Goal: Task Accomplishment & Management: Use online tool/utility

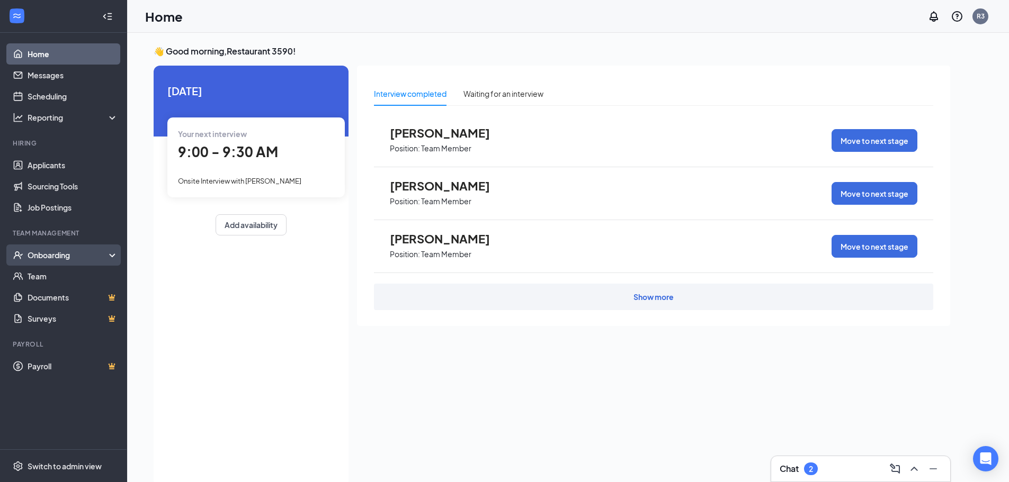
click at [60, 261] on div "Onboarding" at bounding box center [63, 255] width 127 height 21
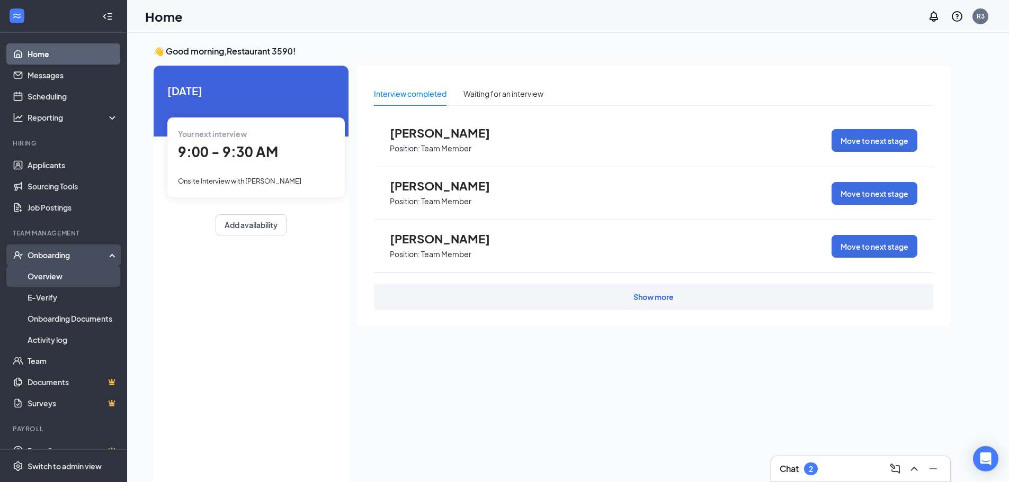
click at [57, 271] on link "Overview" at bounding box center [73, 276] width 91 height 21
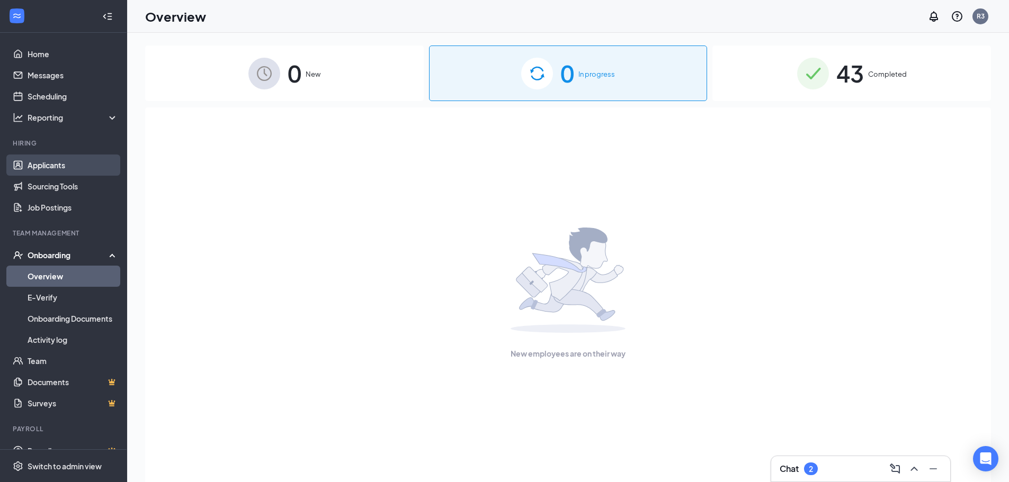
click at [55, 174] on link "Applicants" at bounding box center [73, 165] width 91 height 21
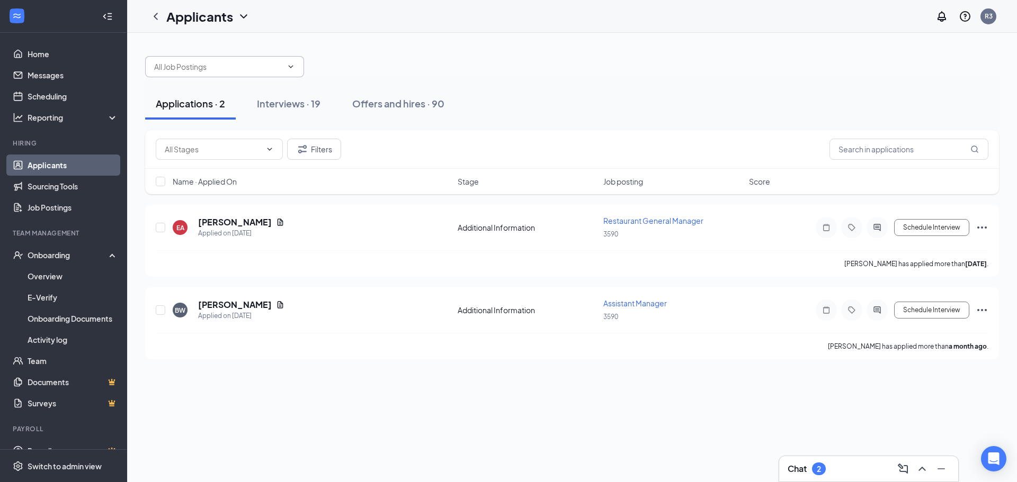
click at [292, 66] on icon "ChevronDown" at bounding box center [291, 66] width 5 height 3
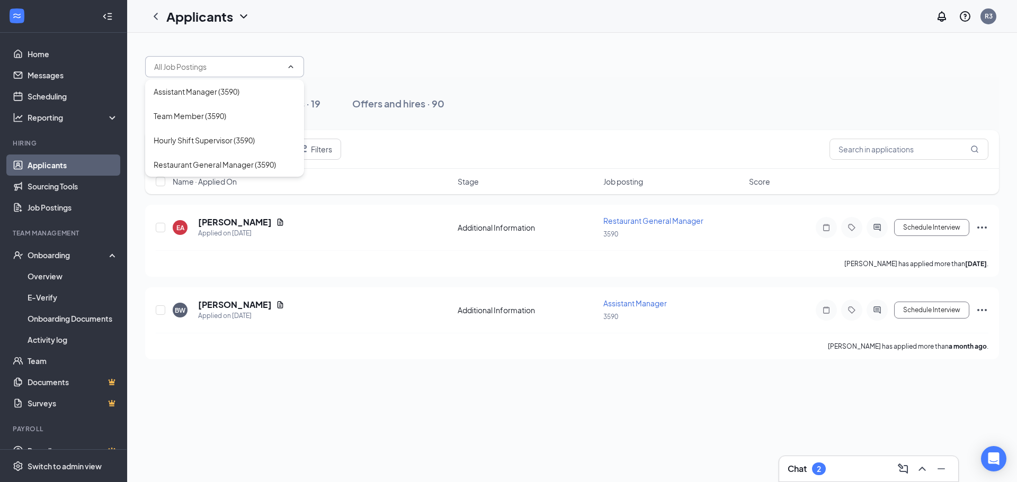
click at [360, 57] on div at bounding box center [572, 62] width 854 height 32
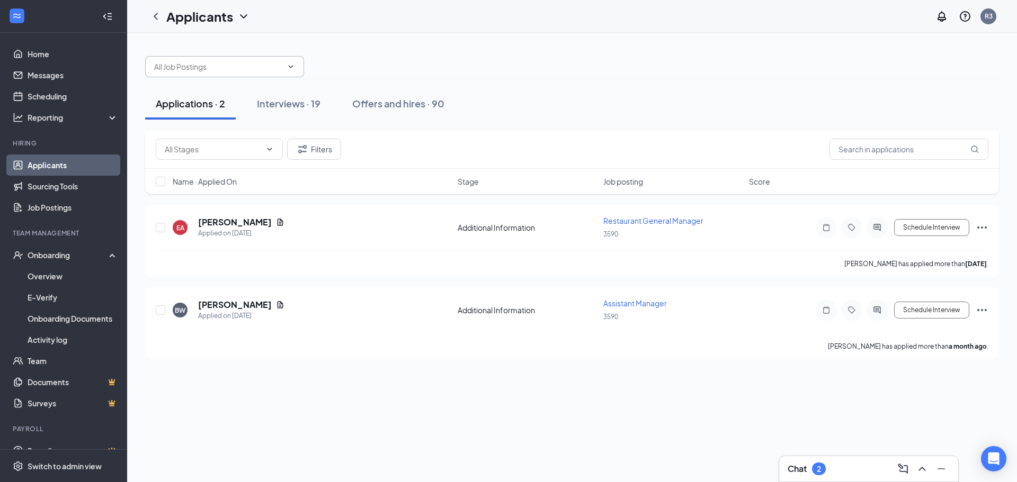
click at [290, 66] on icon "ChevronDown" at bounding box center [291, 66] width 5 height 3
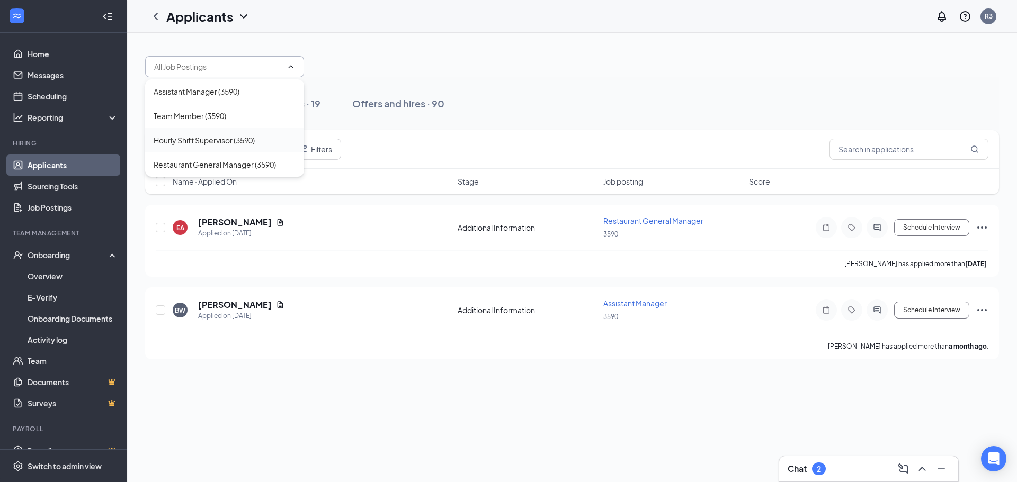
click at [205, 142] on div "Hourly Shift Supervisor (3590)" at bounding box center [204, 140] width 101 height 12
type input "Hourly Shift Supervisor (3590)"
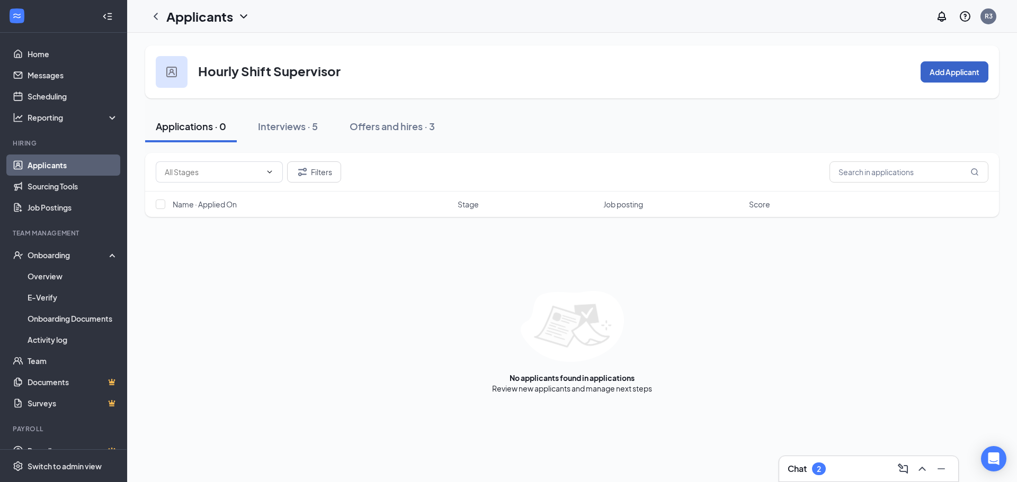
click at [945, 75] on button "Add Applicant" at bounding box center [954, 71] width 68 height 21
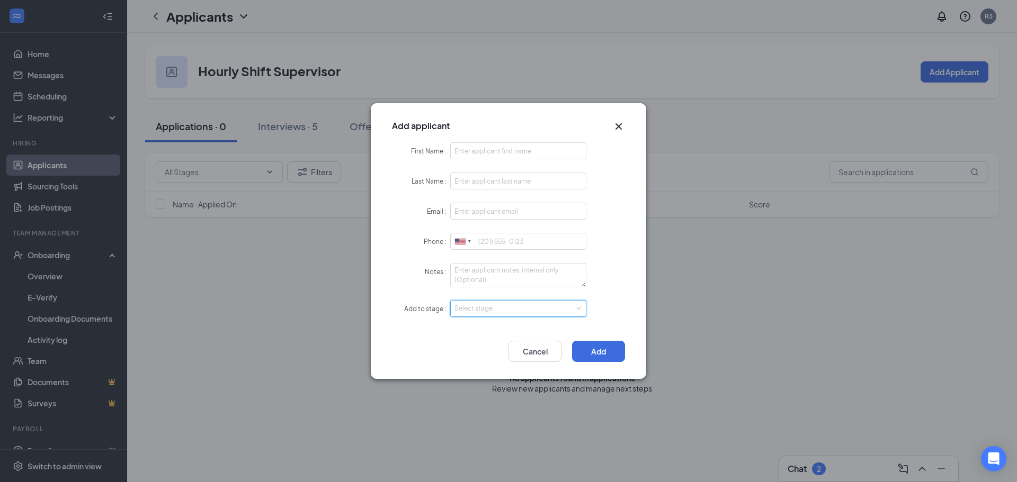
click at [580, 310] on span at bounding box center [578, 309] width 5 height 5
click at [616, 129] on icon "Cross" at bounding box center [618, 126] width 6 height 6
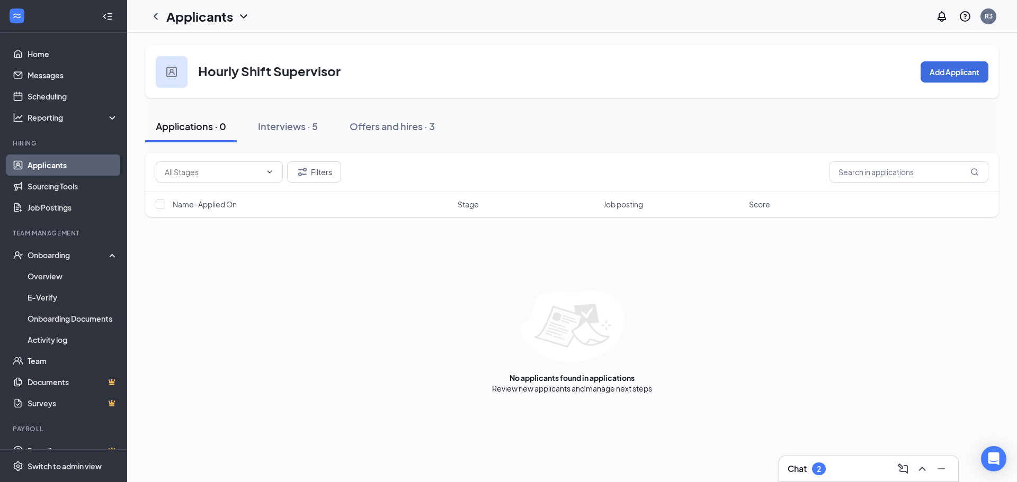
click at [40, 165] on link "Applicants" at bounding box center [73, 165] width 91 height 21
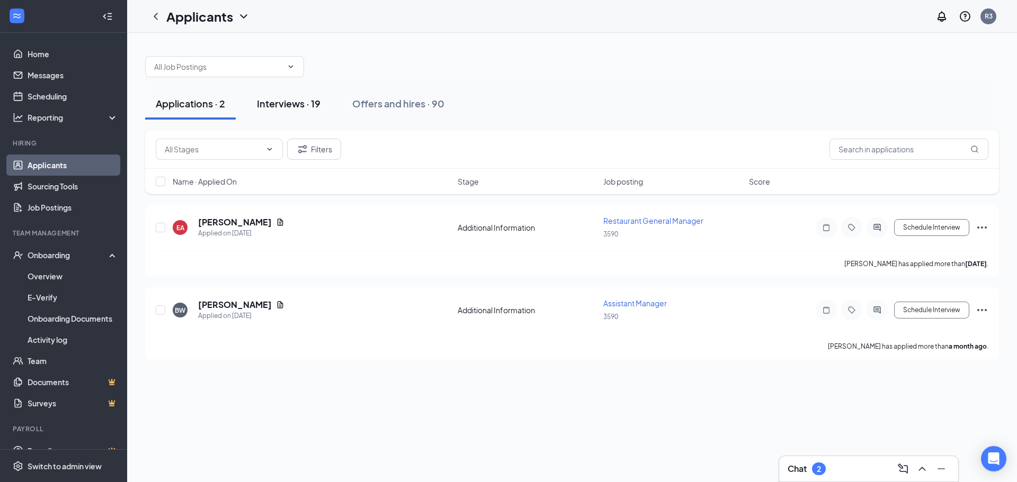
click at [274, 101] on div "Interviews · 19" at bounding box center [289, 103] width 64 height 13
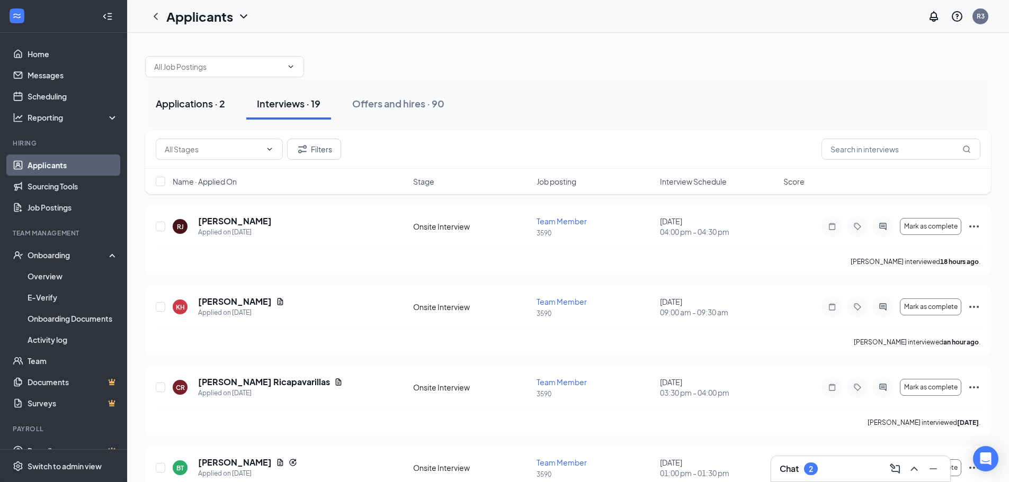
click at [178, 110] on button "Applications · 2" at bounding box center [190, 104] width 91 height 32
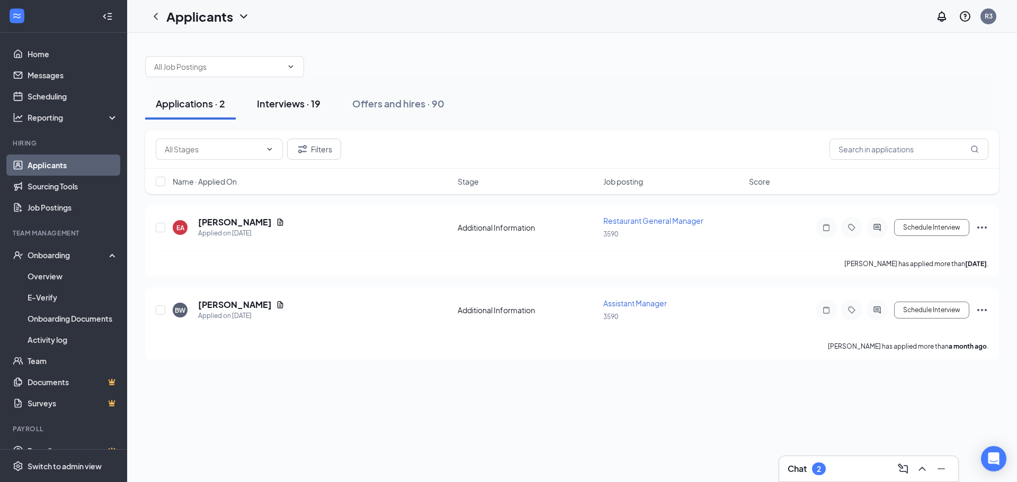
click at [309, 105] on div "Interviews · 19" at bounding box center [289, 103] width 64 height 13
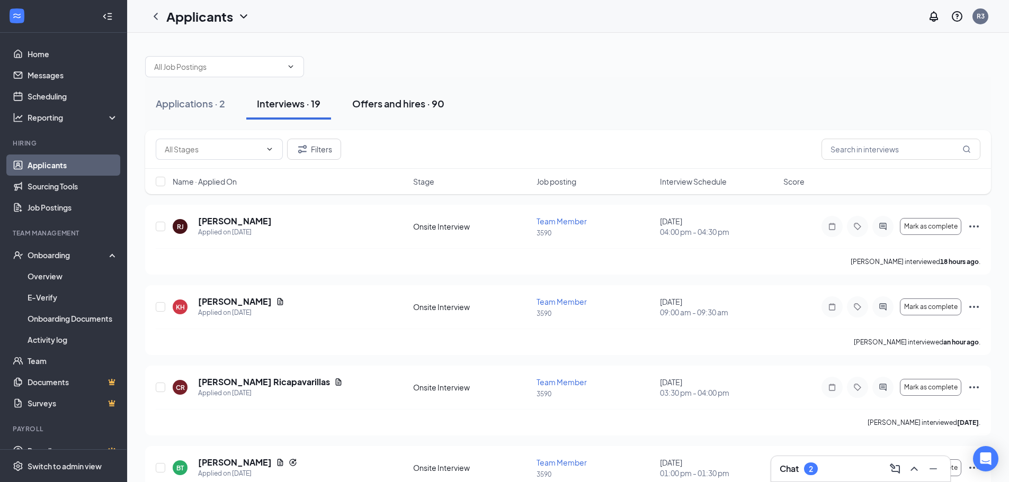
click at [372, 107] on div "Offers and hires · 90" at bounding box center [398, 103] width 92 height 13
